Goal: Task Accomplishment & Management: Use online tool/utility

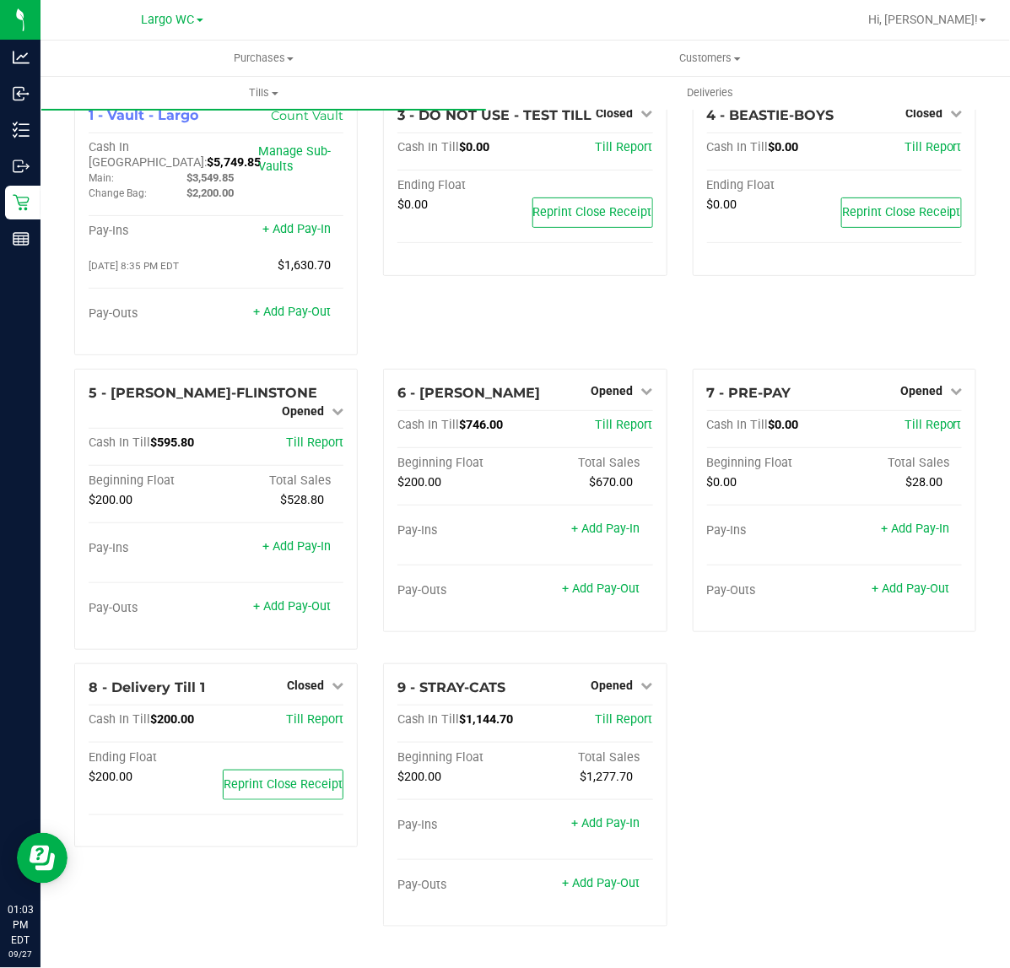
click at [933, 692] on div "1 - Vault - Largo Count Vault Cash In Vault: $5,749.85 Main: $3,549.85 Change B…" at bounding box center [525, 515] width 927 height 849
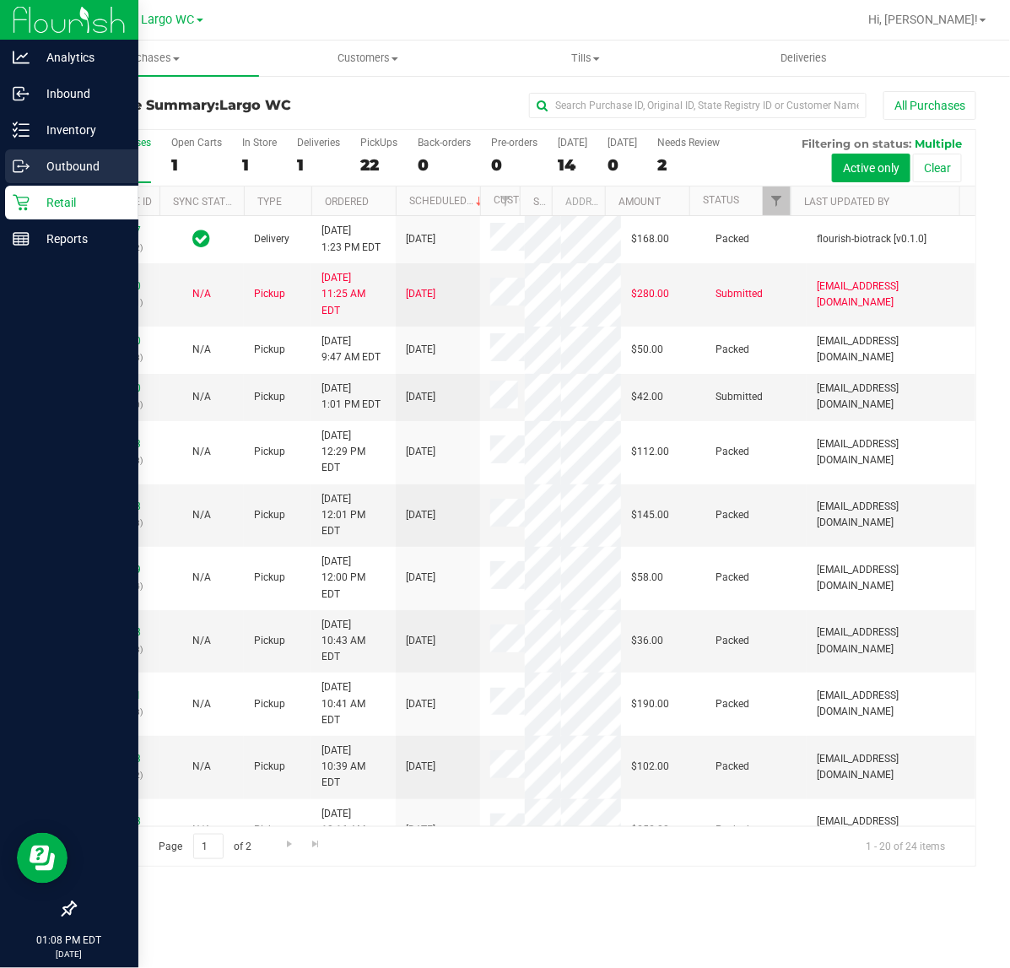
click at [53, 165] on p "Outbound" at bounding box center [80, 166] width 101 height 20
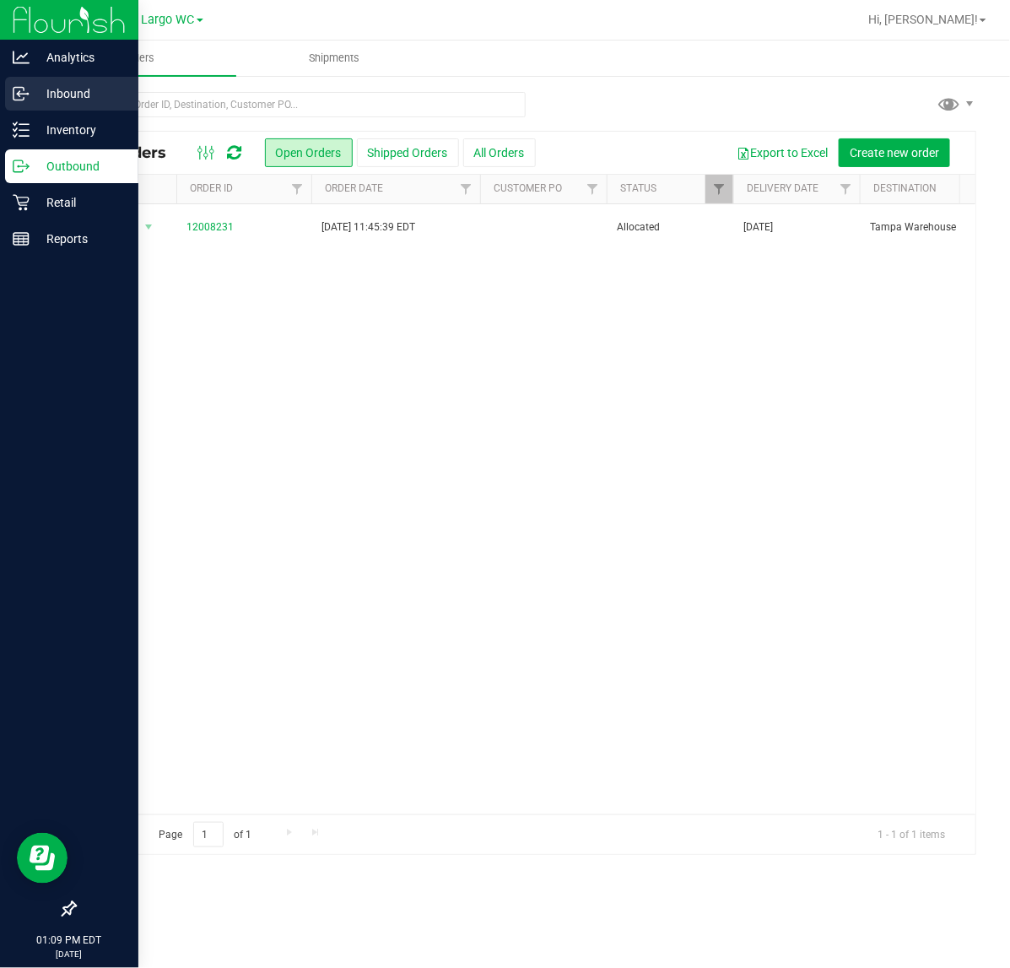
click at [61, 97] on p "Inbound" at bounding box center [80, 94] width 101 height 20
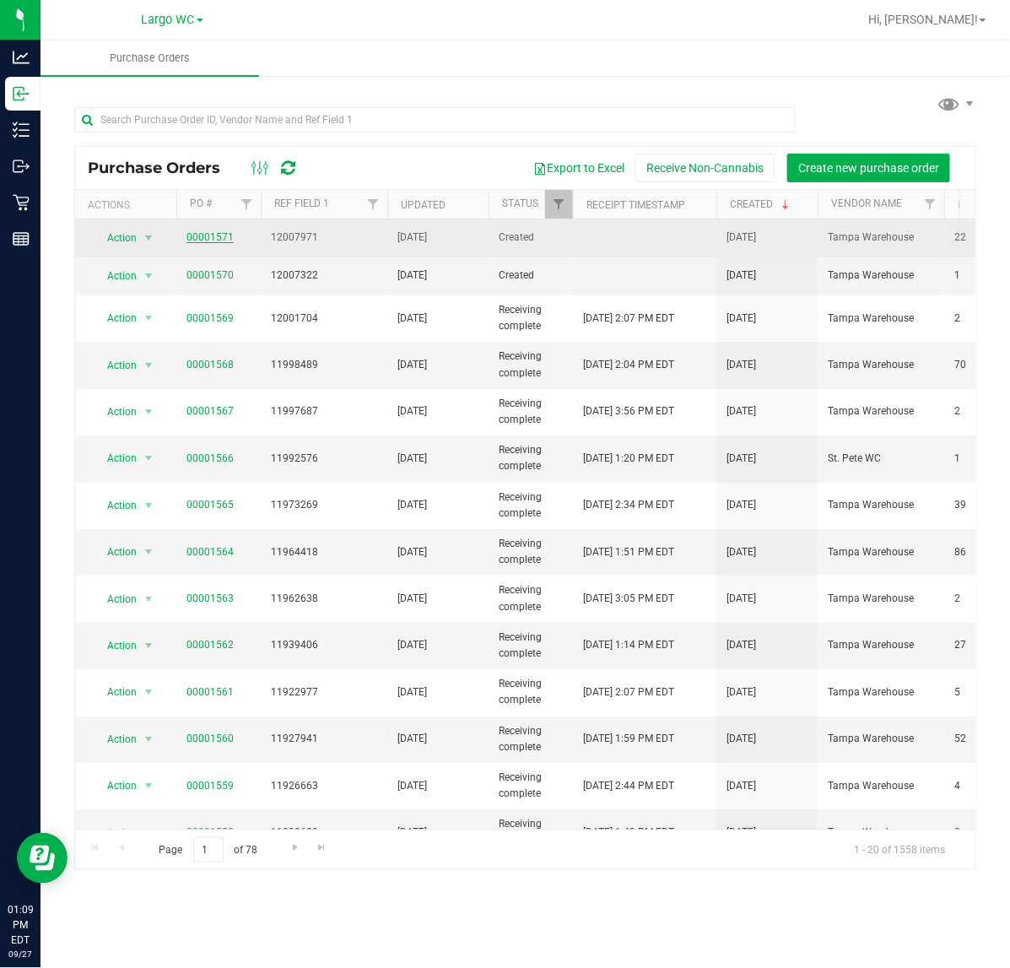
click at [205, 239] on link "00001571" at bounding box center [209, 237] width 47 height 12
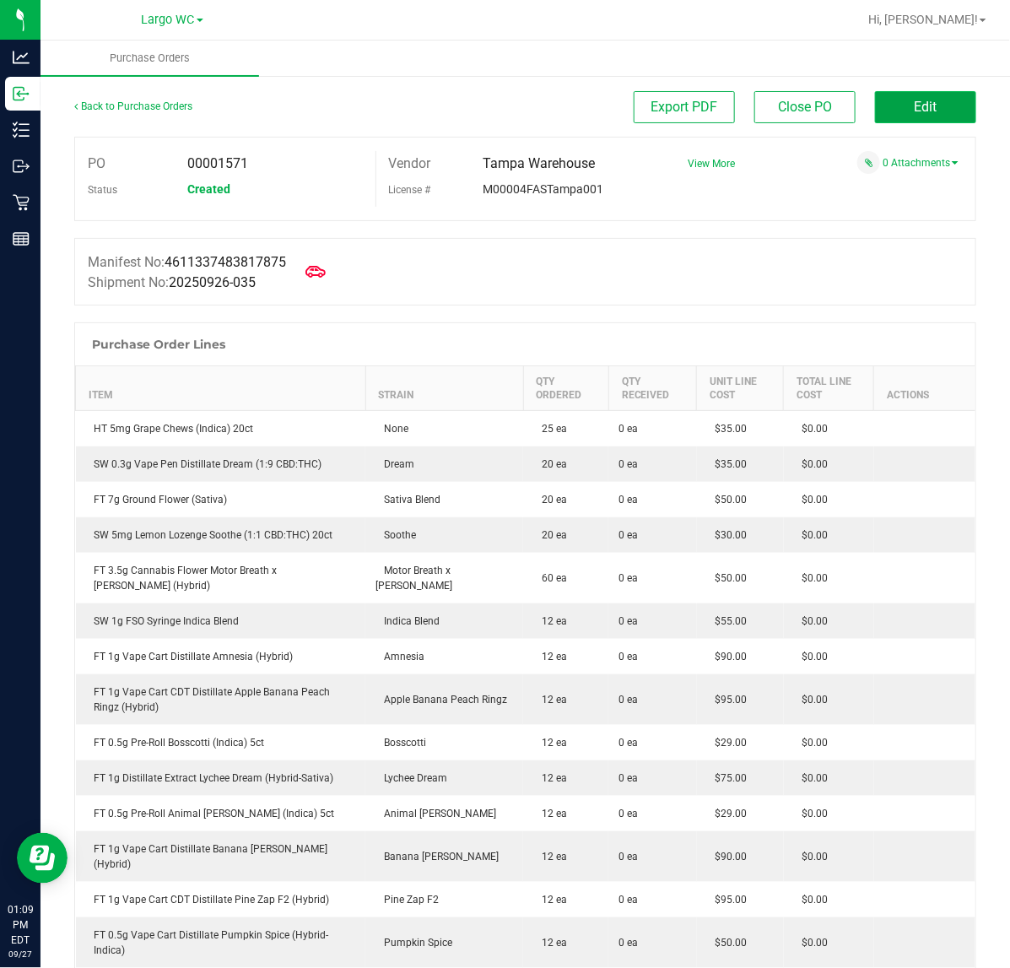
click at [922, 120] on button "Edit" at bounding box center [925, 107] width 101 height 32
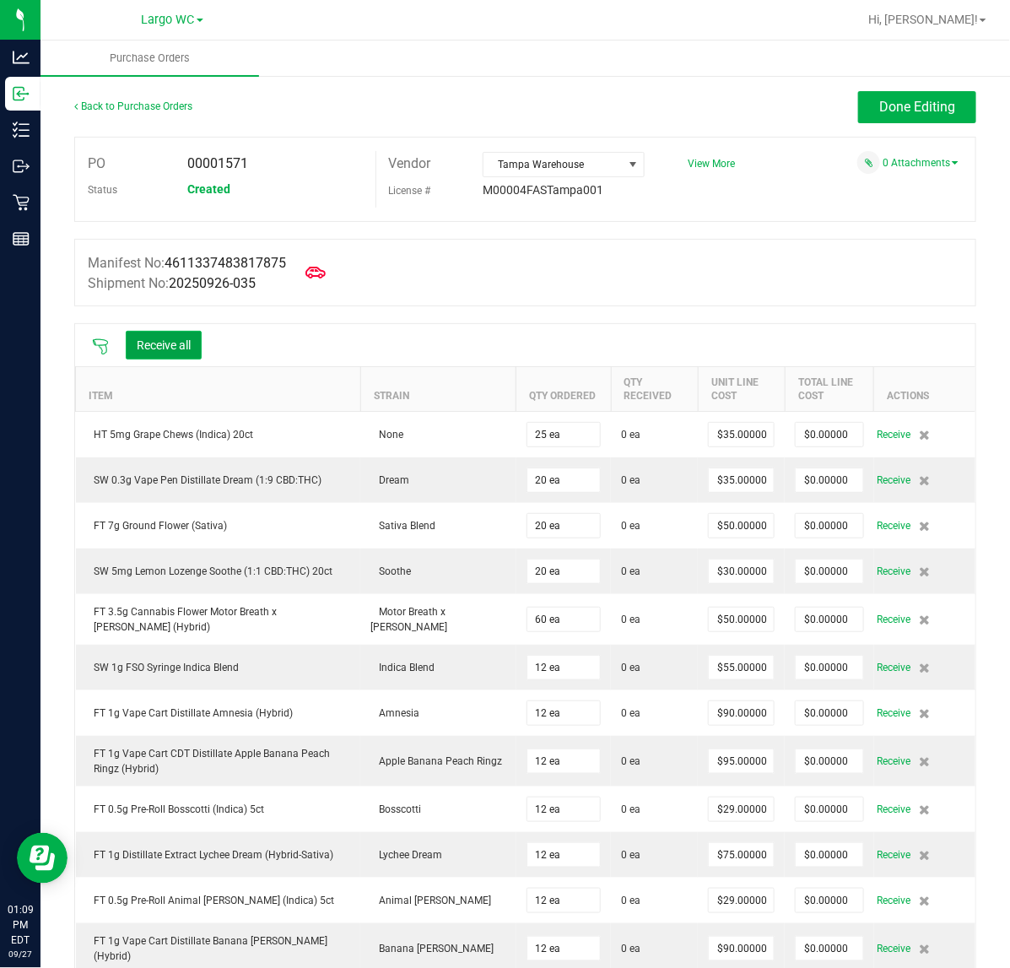
click at [170, 355] on button "Receive all" at bounding box center [164, 345] width 76 height 29
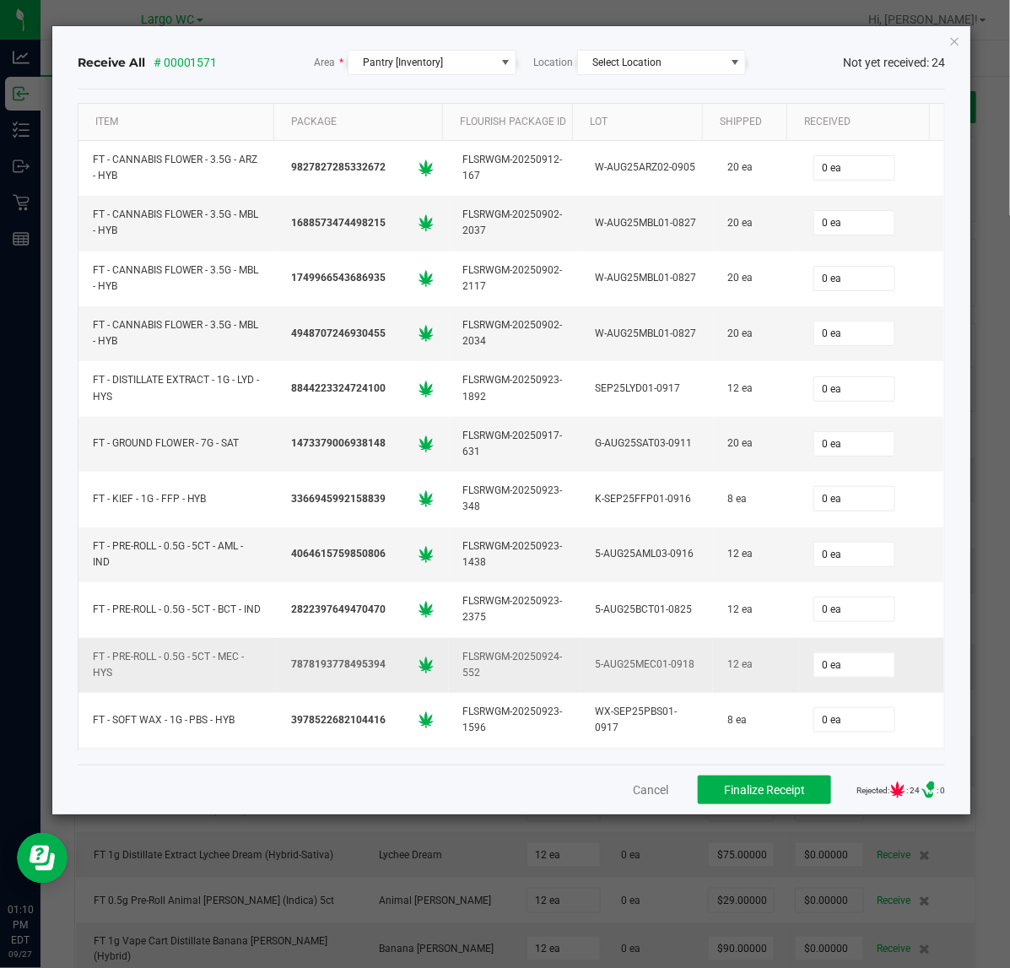
scroll to position [105, 0]
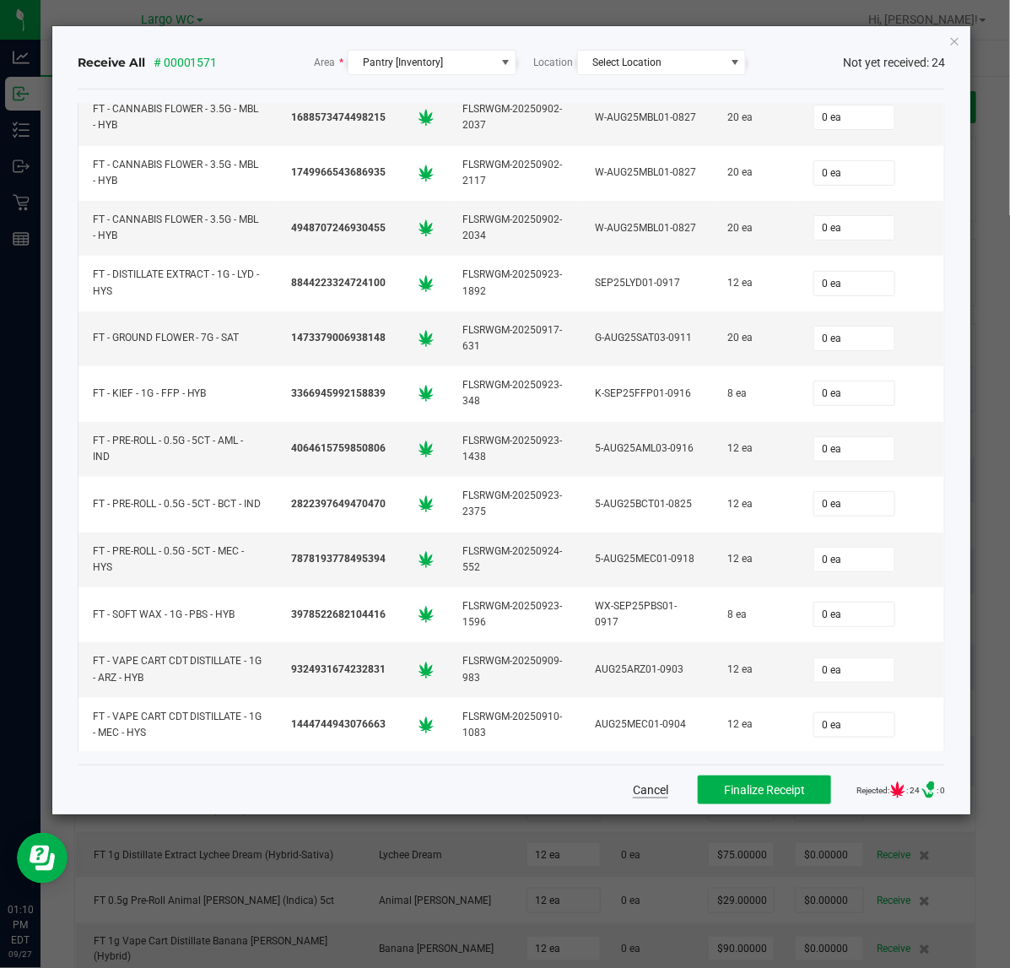
click at [633, 797] on button "Cancel" at bounding box center [650, 789] width 35 height 17
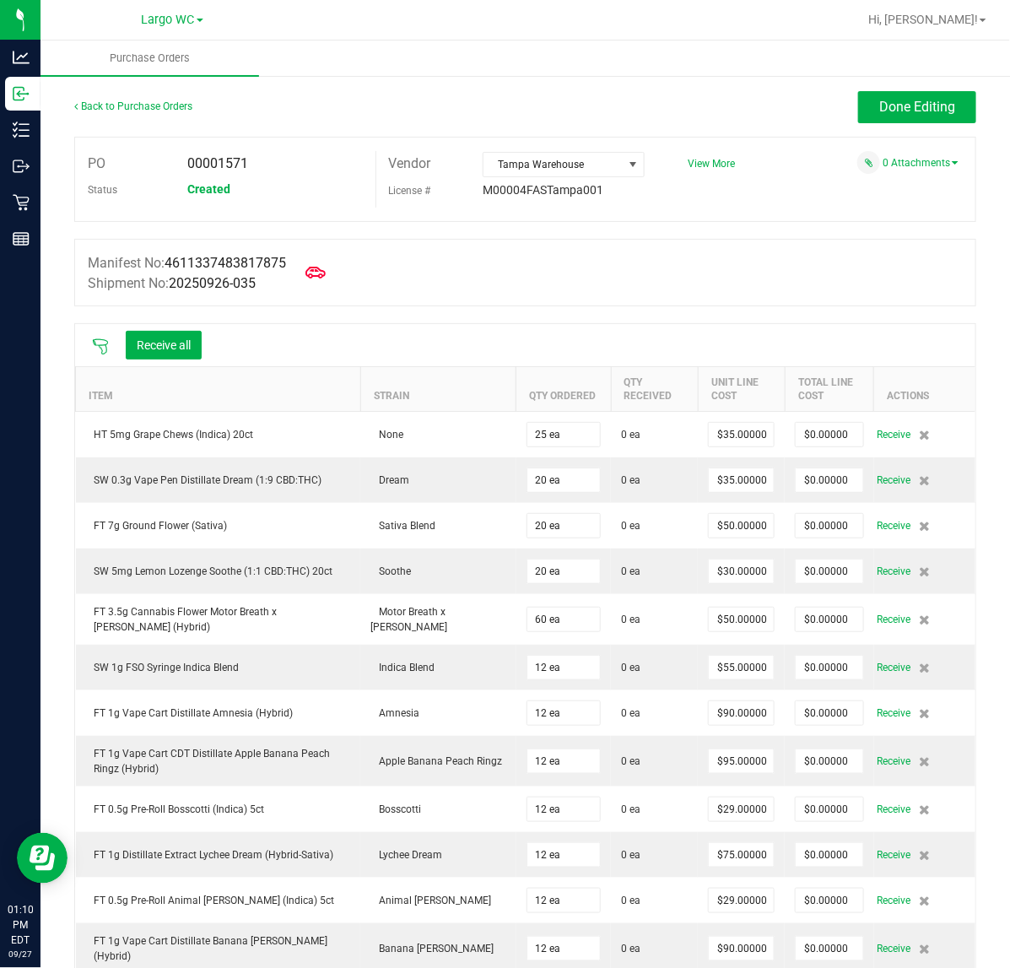
click at [516, 340] on div "Receive all" at bounding box center [525, 345] width 900 height 42
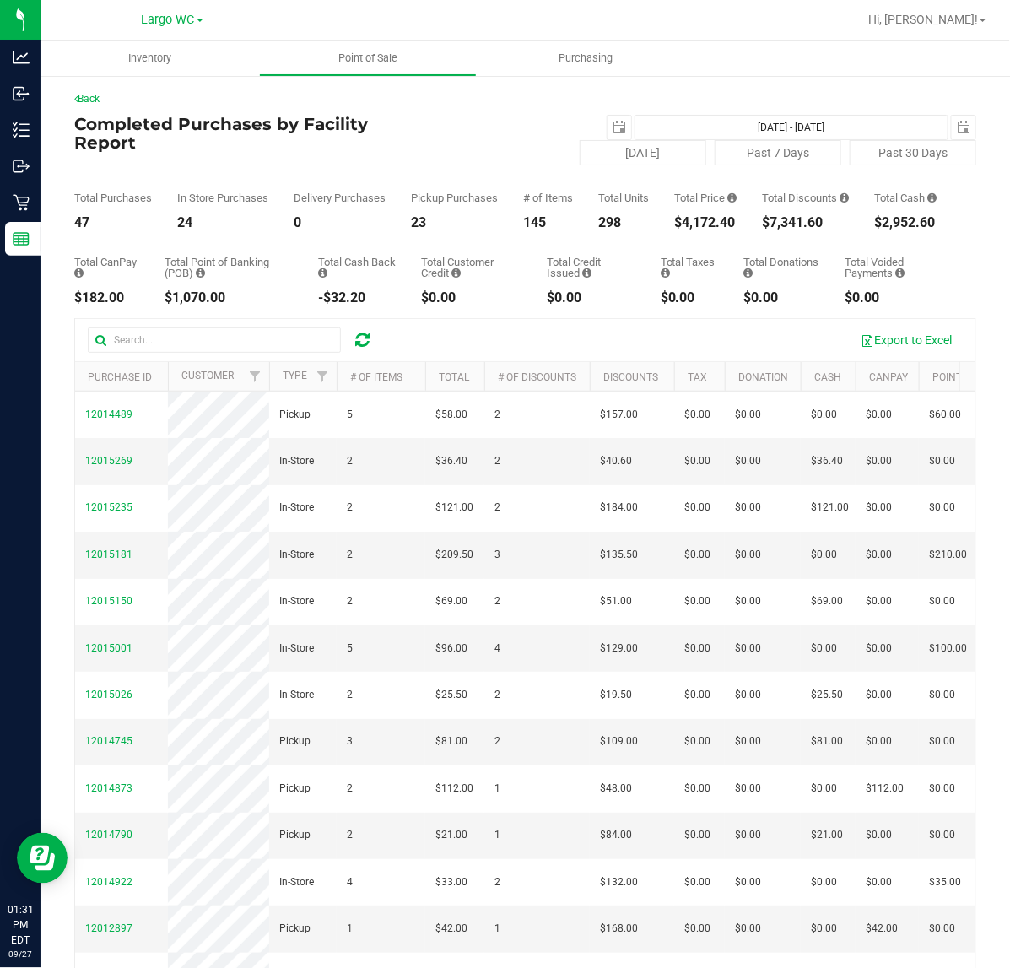
click at [494, 230] on div "Pickup Purchases 23" at bounding box center [454, 210] width 87 height 37
